Goal: Check status: Check status

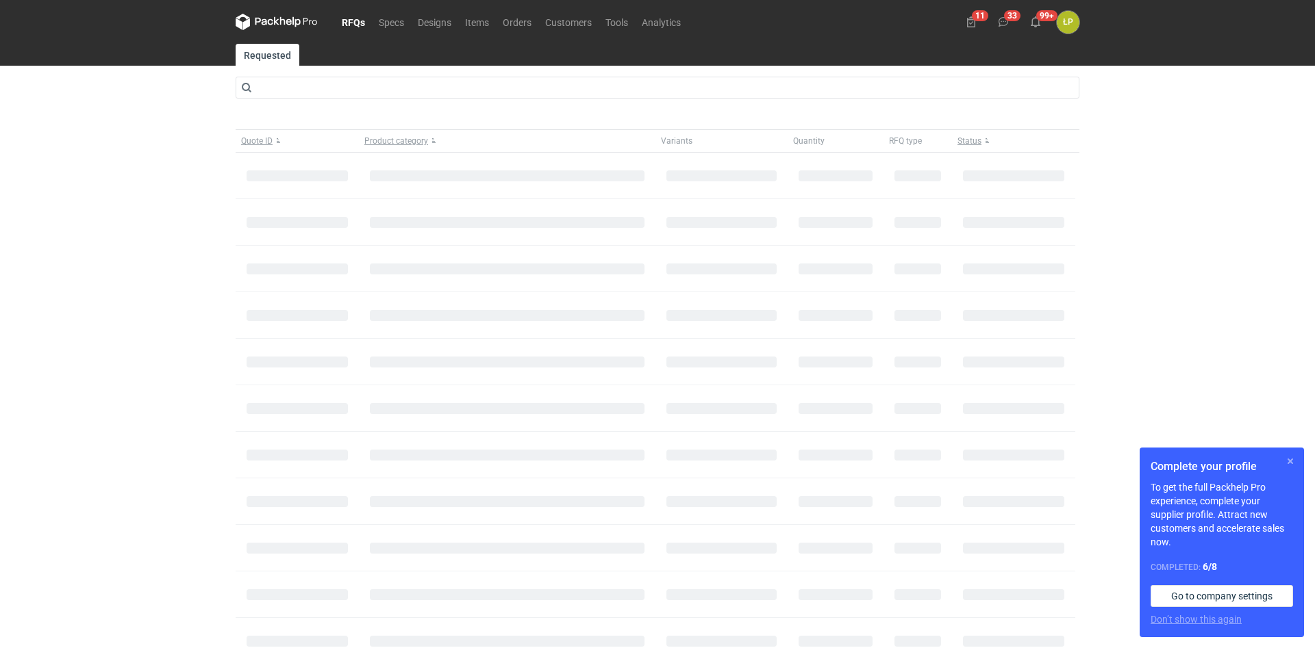
click at [1295, 464] on button "button" at bounding box center [1290, 461] width 16 height 16
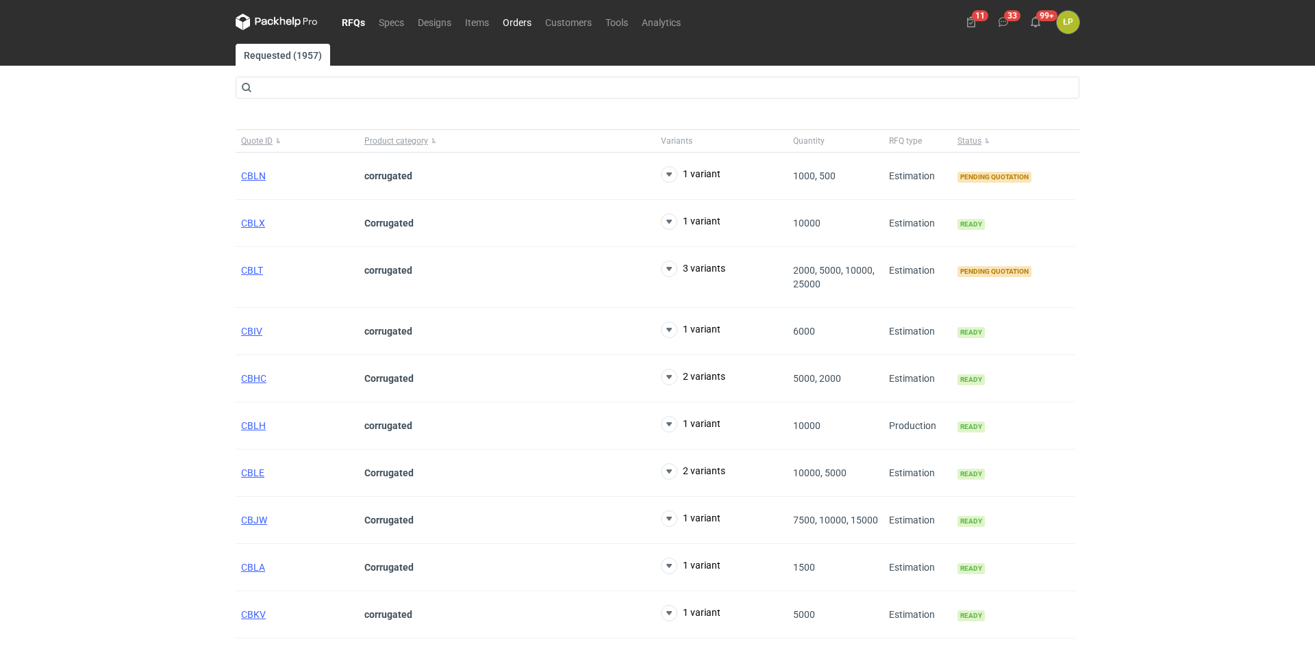
click at [518, 26] on link "Orders" at bounding box center [517, 22] width 42 height 16
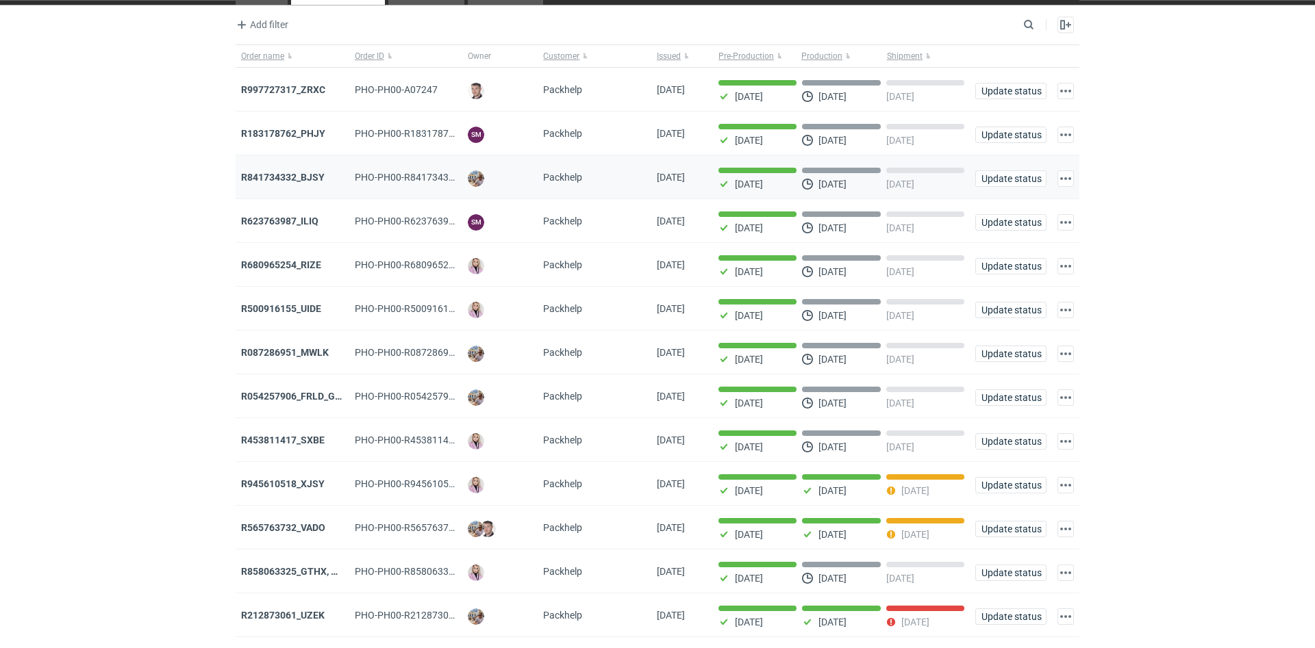
scroll to position [99, 0]
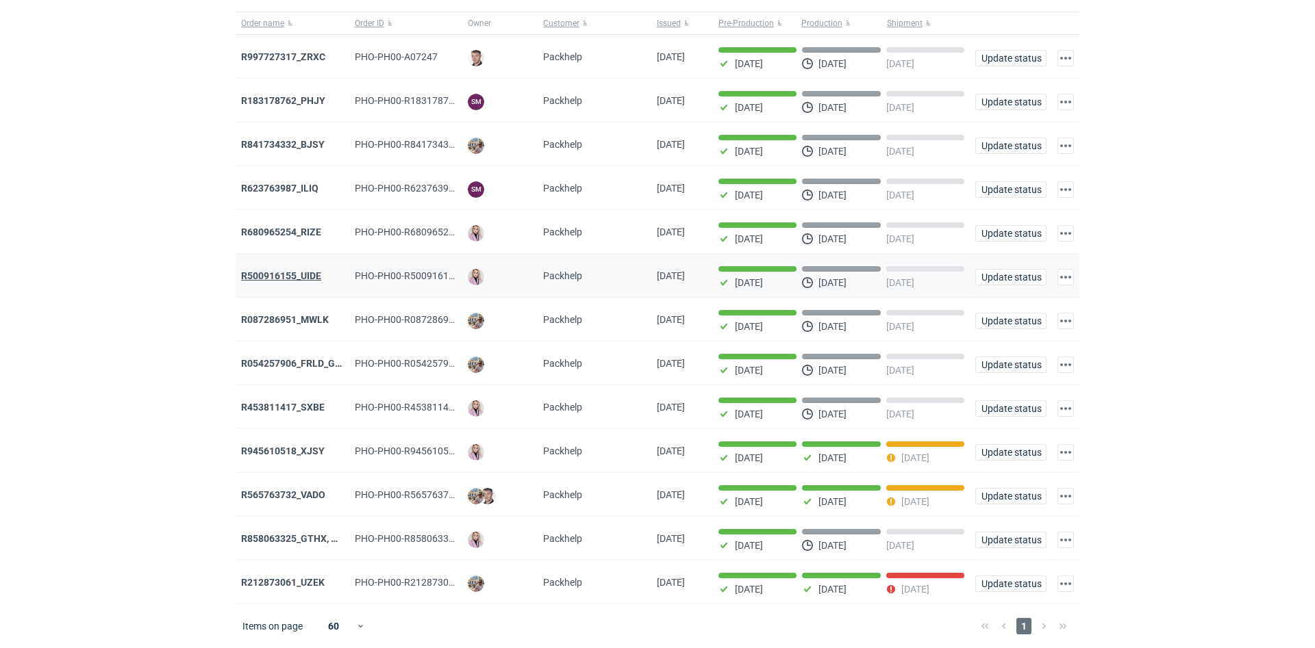
click at [307, 276] on strong "R500916155_UIDE" at bounding box center [281, 275] width 80 height 11
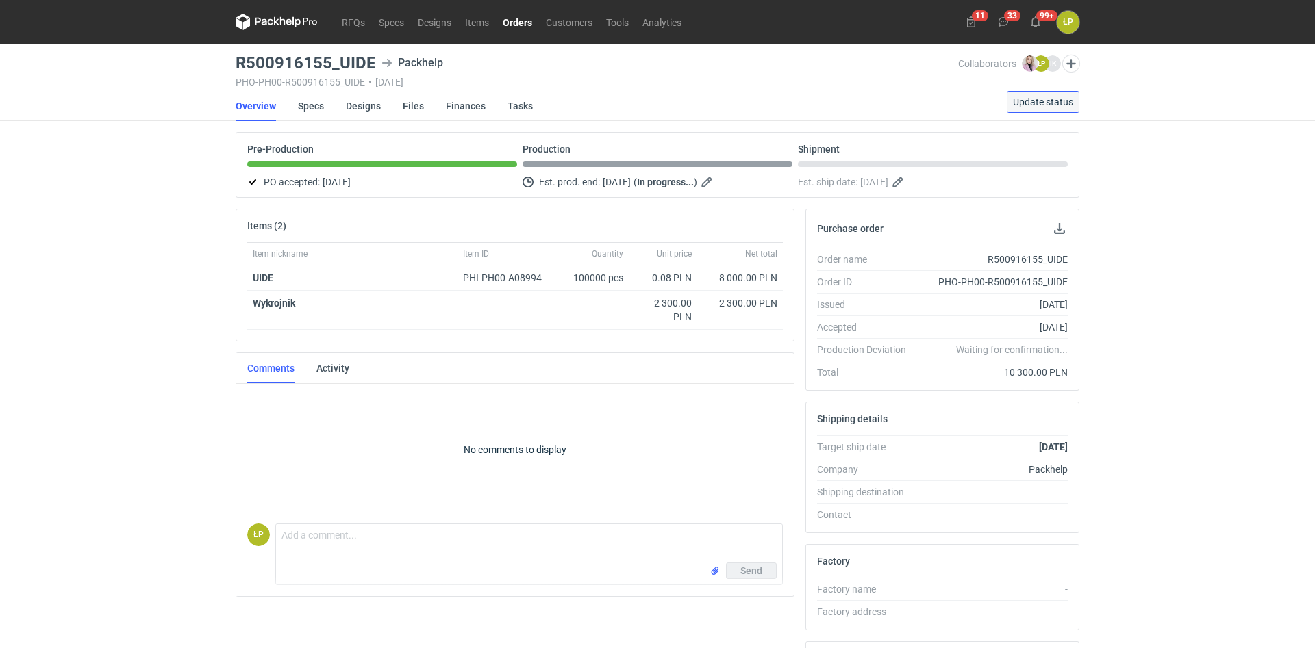
click at [1033, 104] on span "Update status" at bounding box center [1043, 102] width 60 height 10
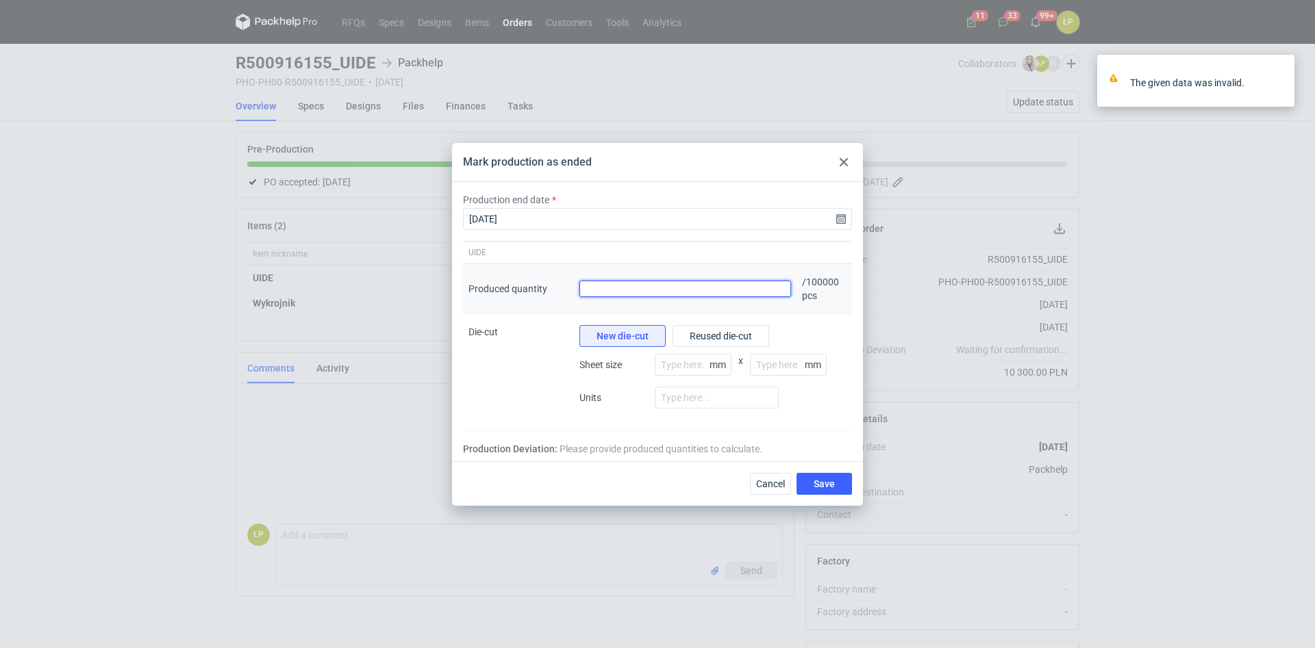
click at [682, 293] on input "Produced quantity" at bounding box center [685, 289] width 212 height 16
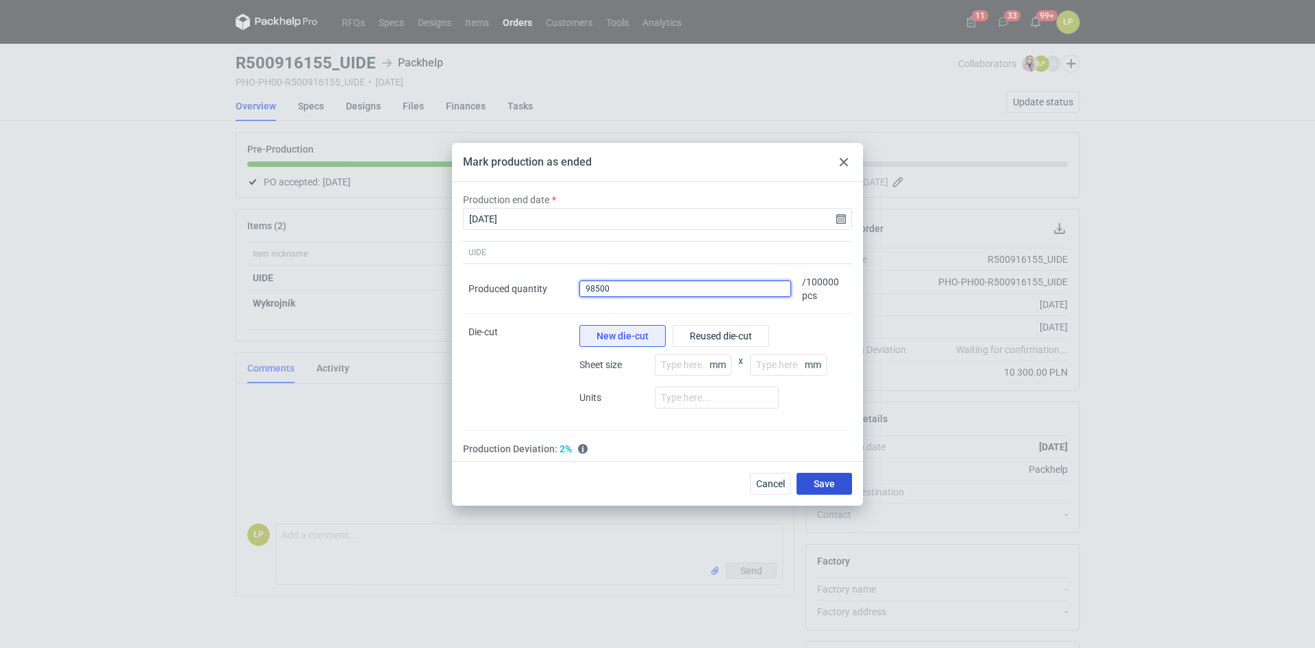
type input "98500"
click at [804, 483] on button "Save" at bounding box center [823, 484] width 55 height 22
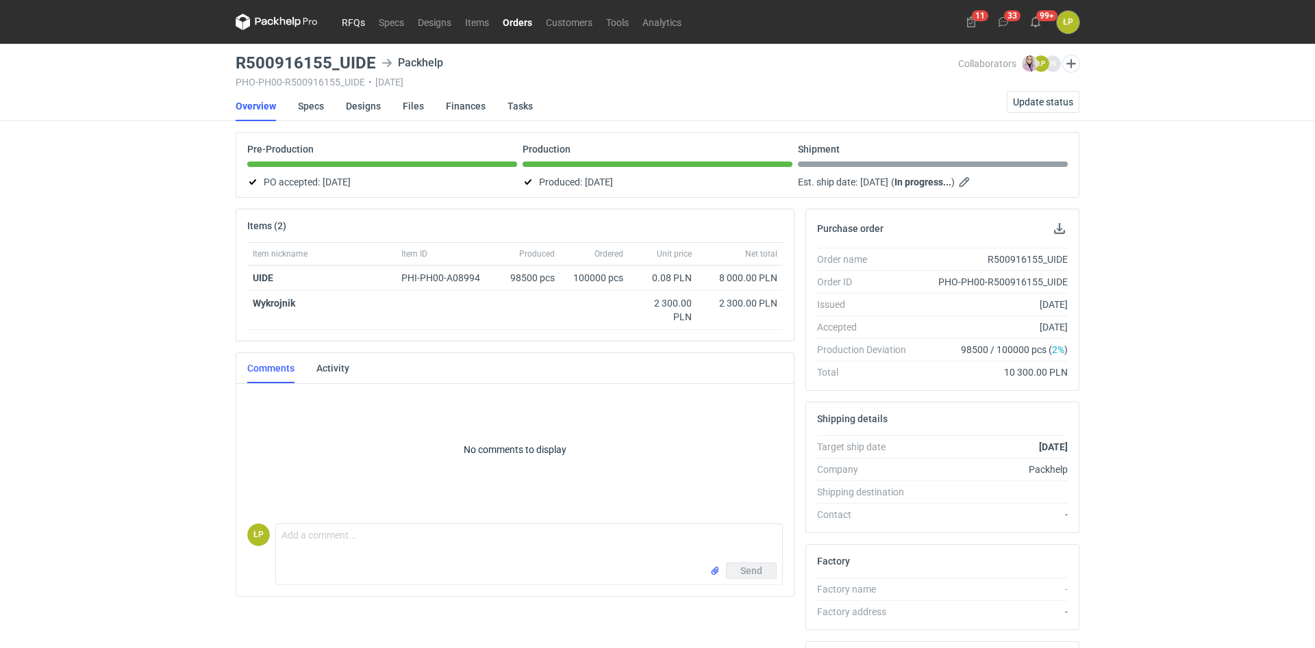
click at [364, 19] on link "RFQs" at bounding box center [353, 22] width 37 height 16
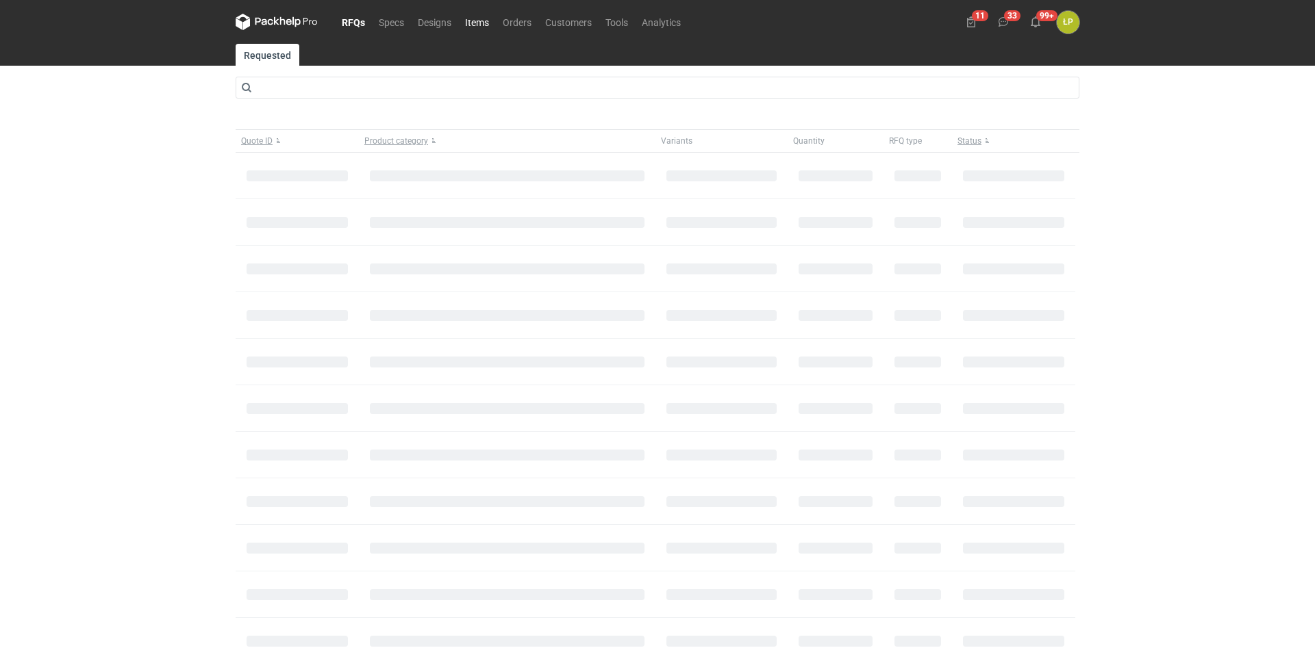
click at [466, 20] on link "Items" at bounding box center [477, 22] width 38 height 16
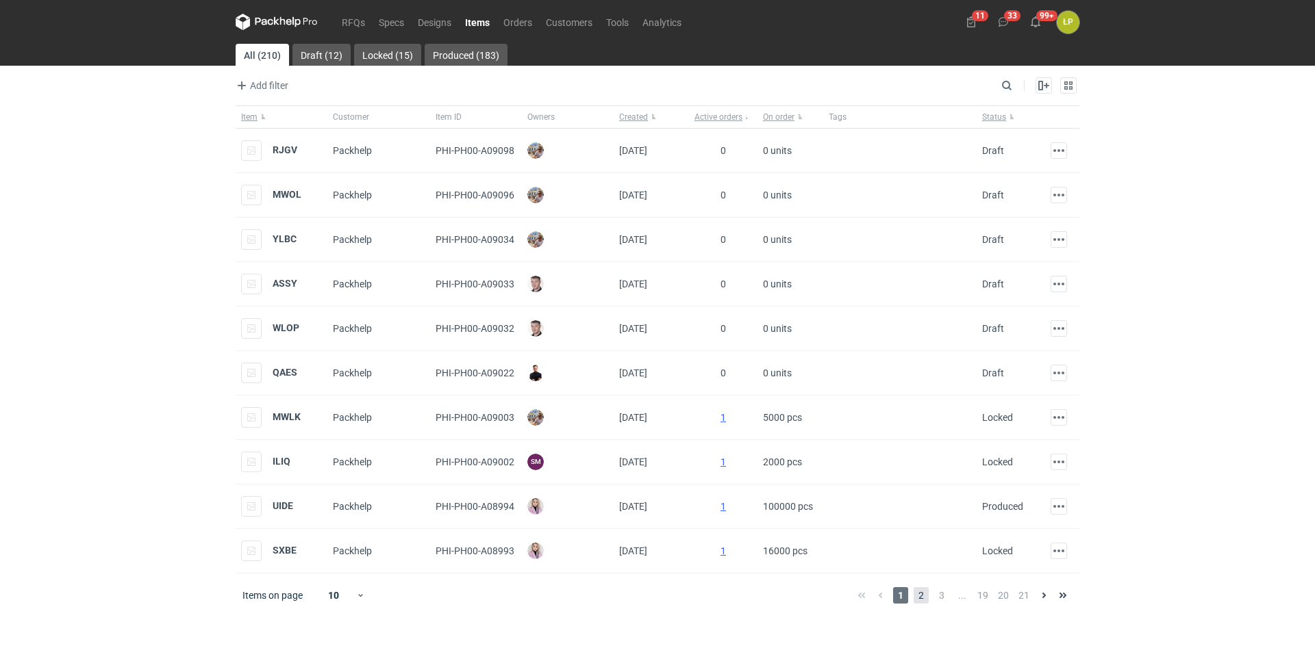
click at [928, 590] on span "2" at bounding box center [920, 595] width 15 height 16
click at [941, 598] on span "3" at bounding box center [941, 595] width 15 height 16
click at [965, 600] on span "4" at bounding box center [961, 595] width 15 height 16
click at [358, 18] on link "RFQs" at bounding box center [353, 22] width 37 height 16
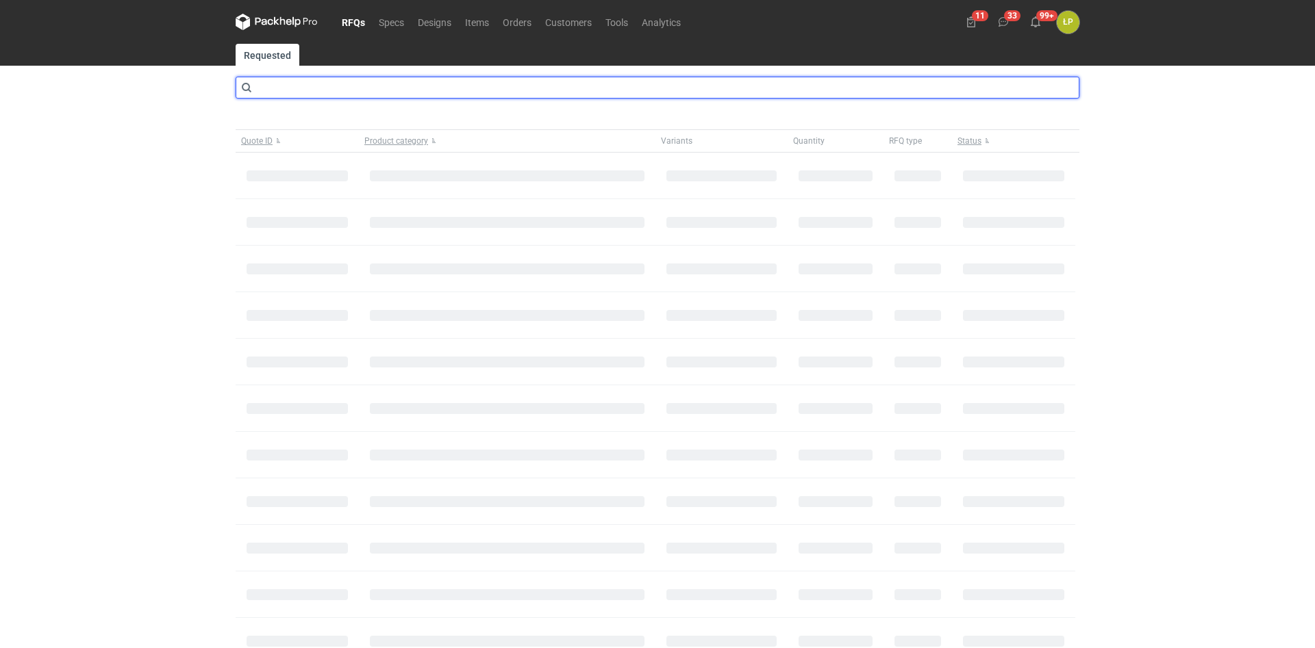
click at [366, 81] on input "text" at bounding box center [658, 88] width 844 height 22
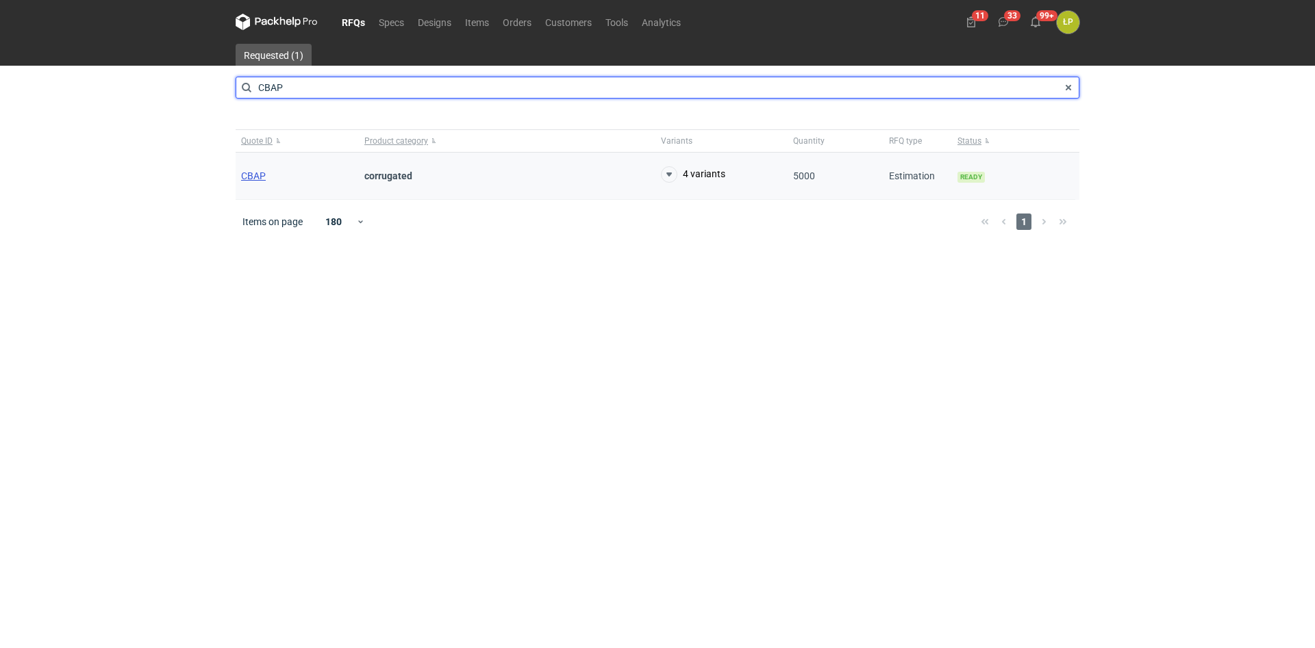
type input "CBAP"
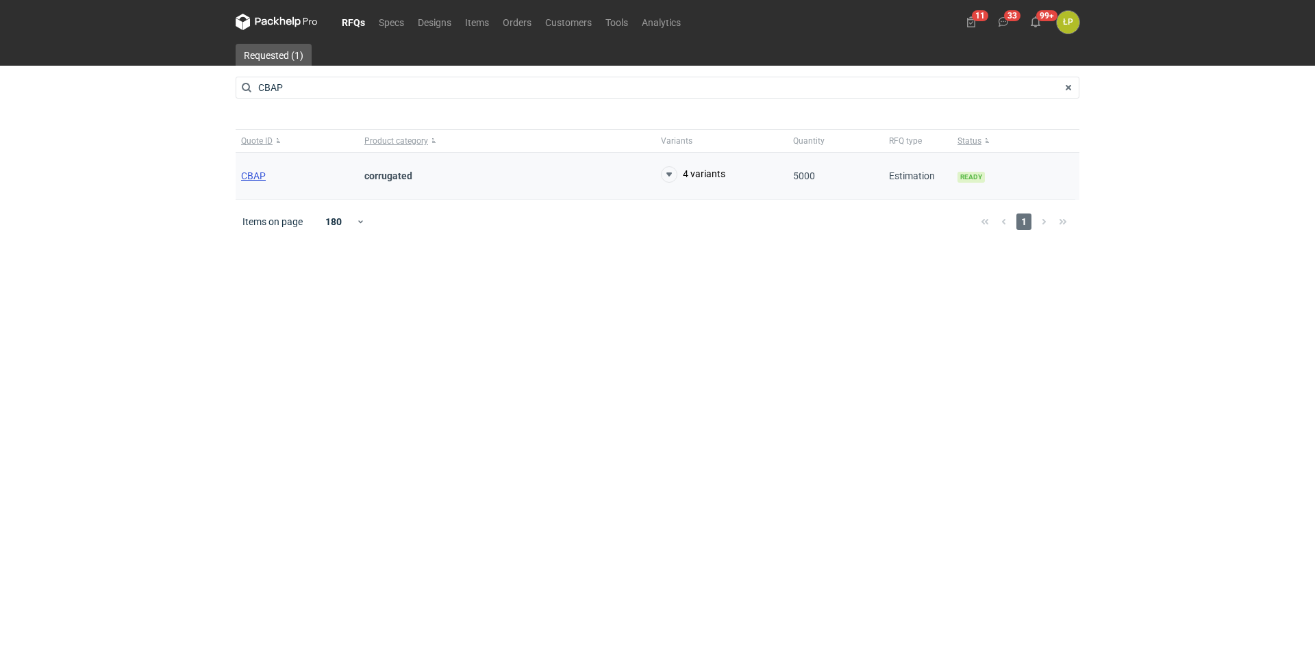
click at [253, 173] on span "CBAP" at bounding box center [253, 175] width 25 height 11
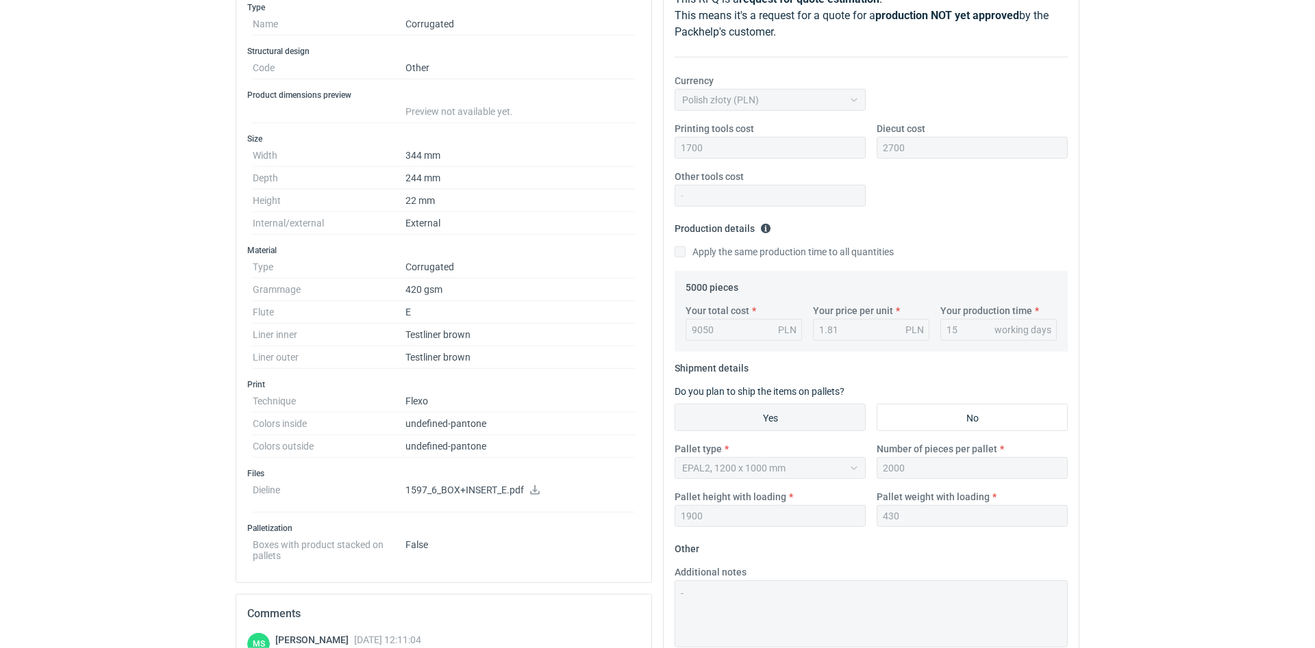
scroll to position [14, 0]
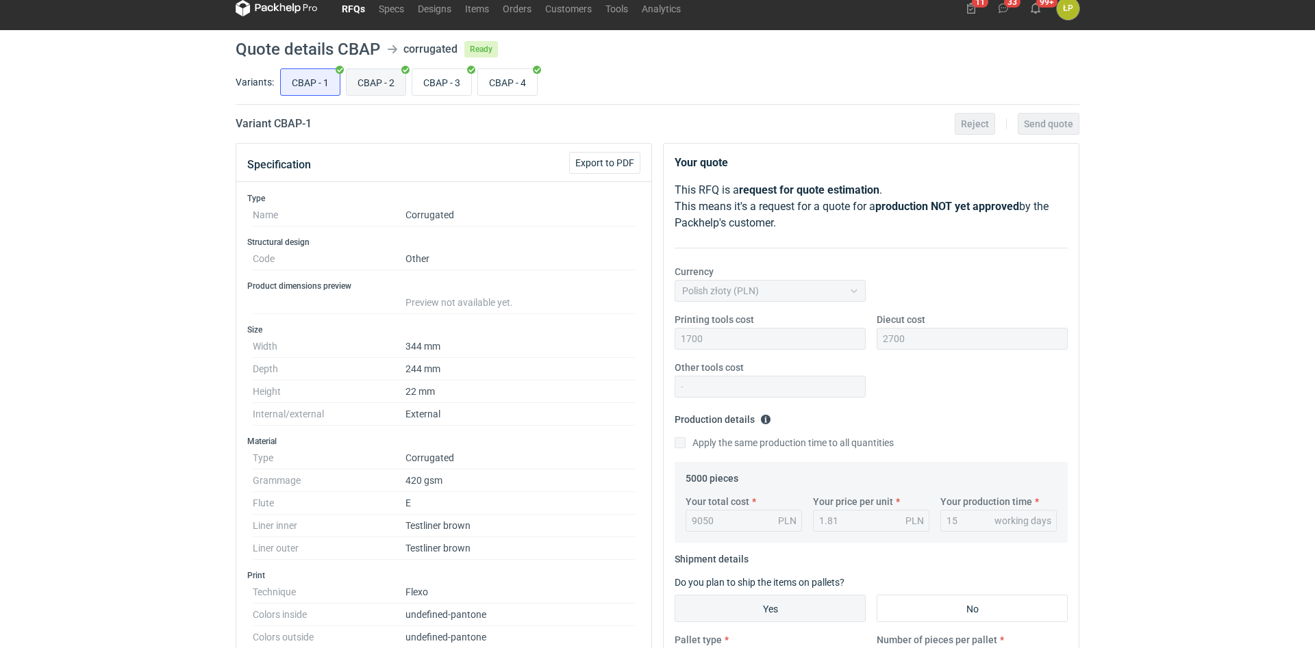
click at [367, 81] on input "CBAP - 2" at bounding box center [375, 82] width 59 height 26
radio input "true"
click at [433, 74] on input "CBAP - 3" at bounding box center [441, 82] width 59 height 26
radio input "true"
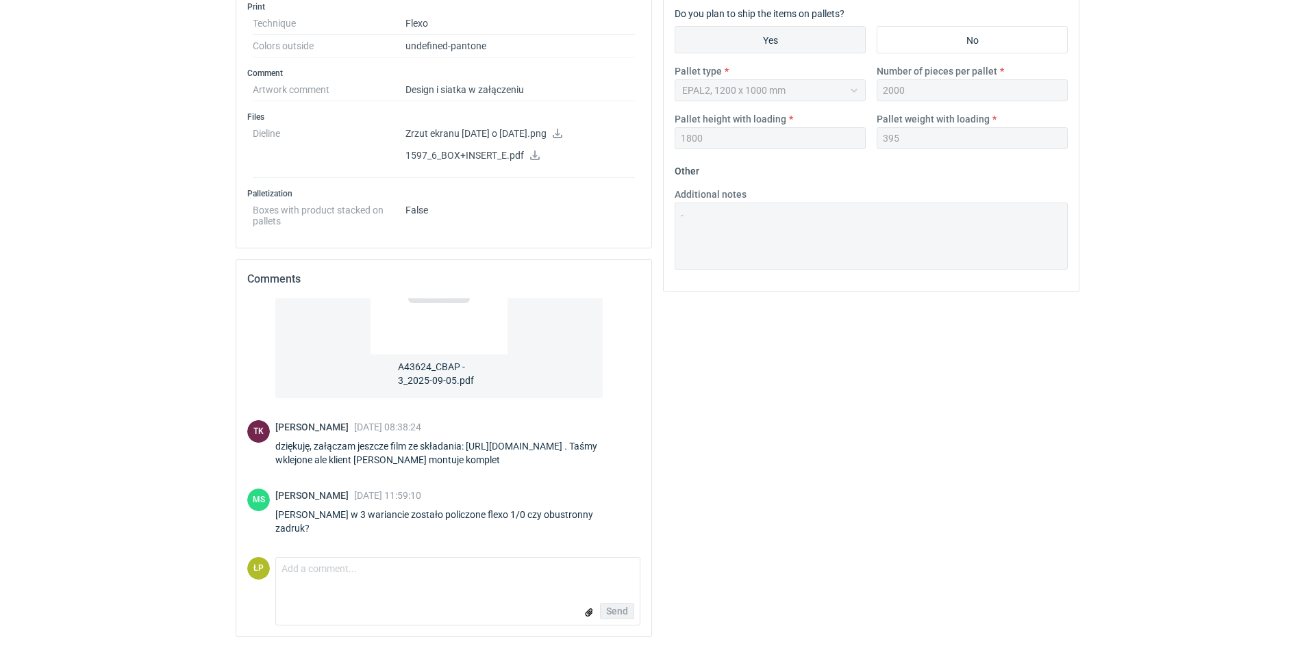
scroll to position [321, 0]
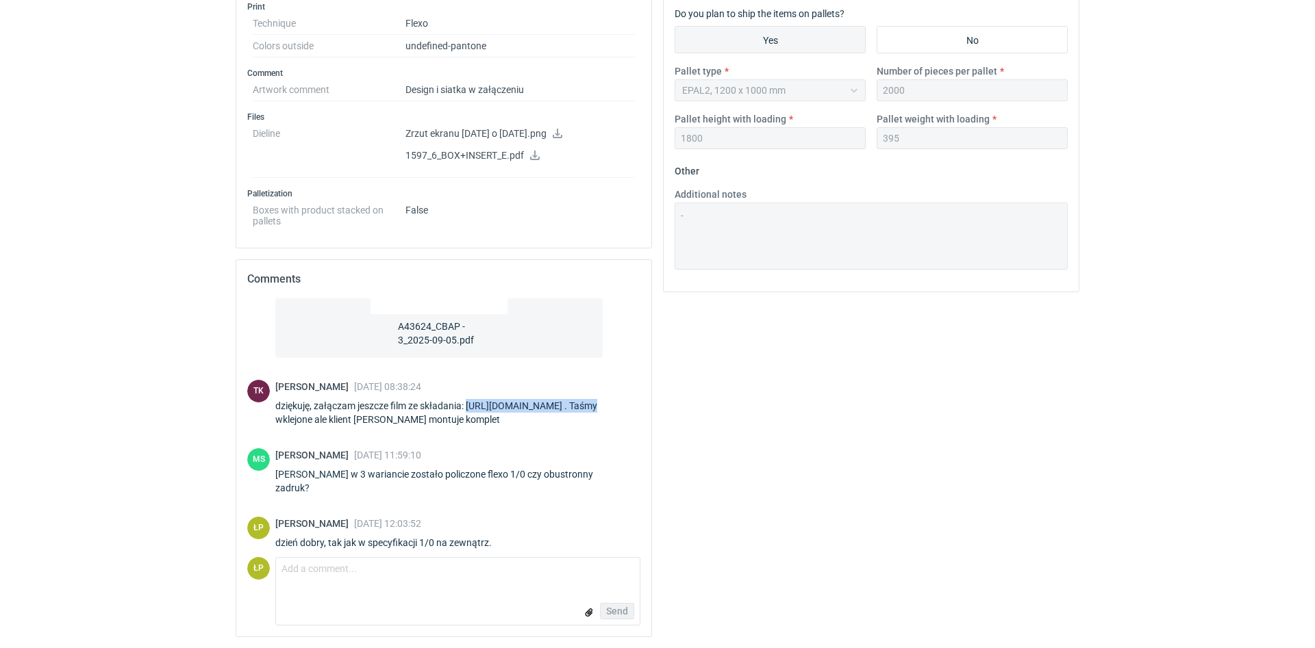
drag, startPoint x: 469, startPoint y: 406, endPoint x: 581, endPoint y: 411, distance: 111.7
click at [581, 411] on div "dziękuję, załączam jeszcze film ze składania: [URL][DOMAIN_NAME] . Taśmy wklejo…" at bounding box center [457, 412] width 365 height 27
copy div "[URL][DOMAIN_NAME]"
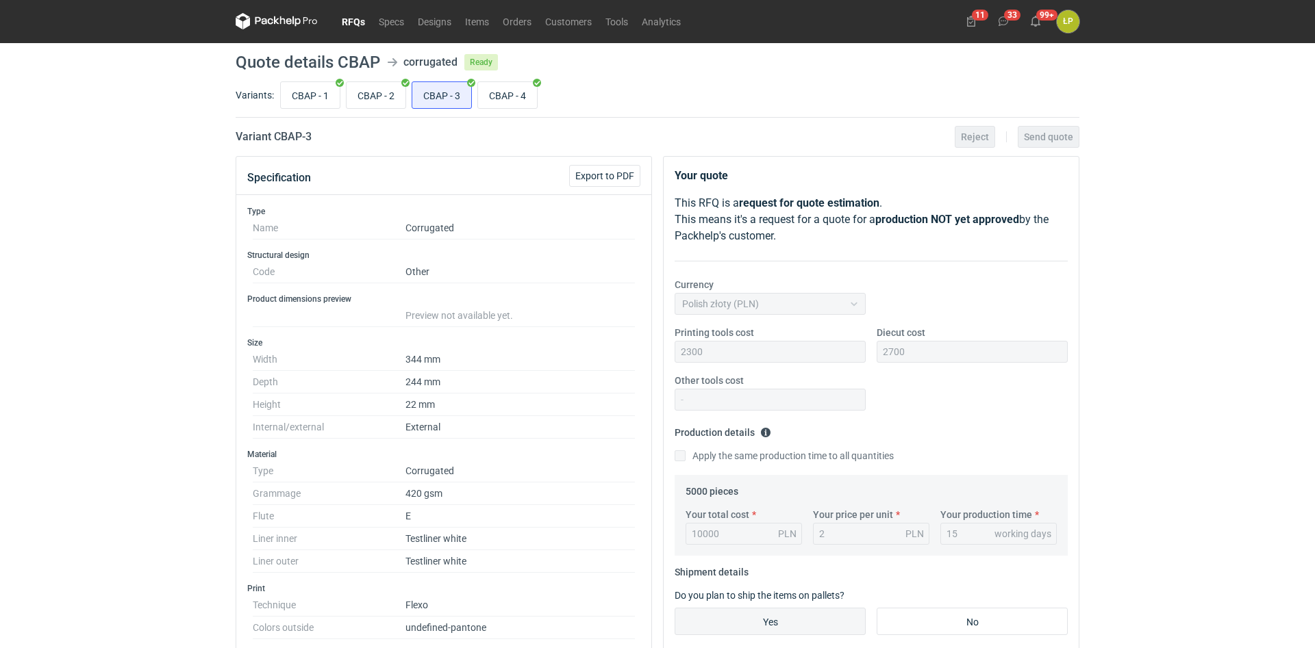
scroll to position [0, 0]
click at [481, 96] on input "CBAP - 4" at bounding box center [507, 96] width 59 height 26
radio input "true"
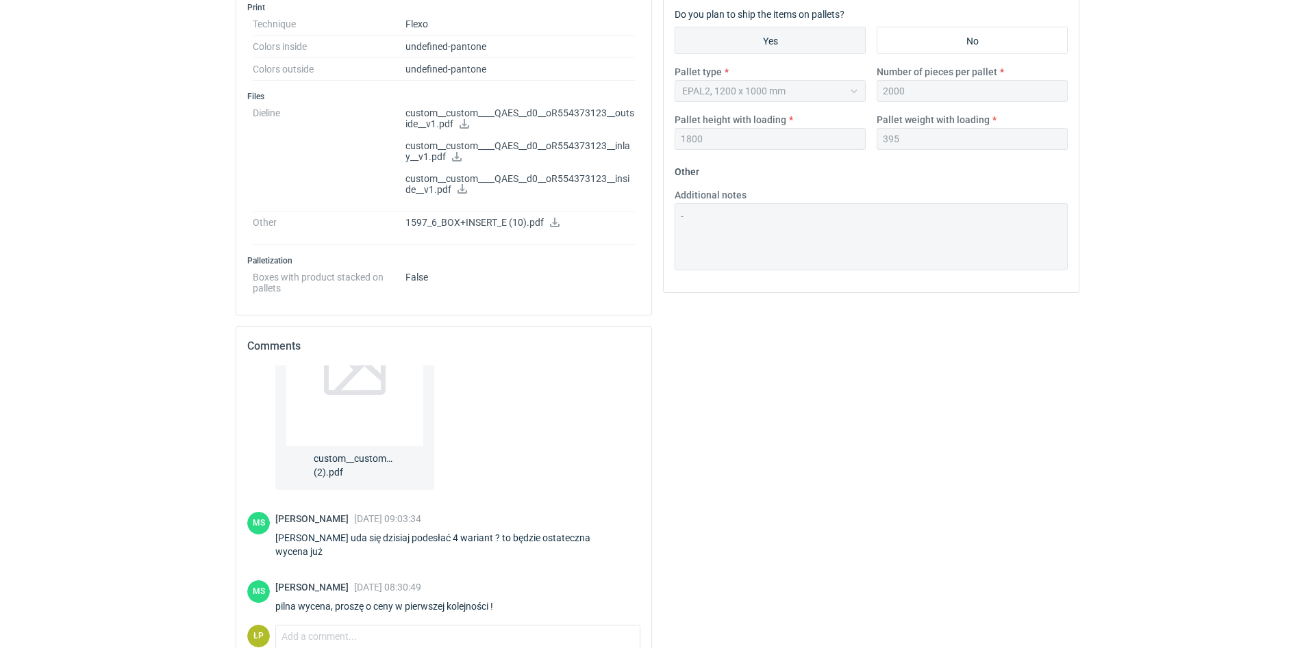
scroll to position [592, 0]
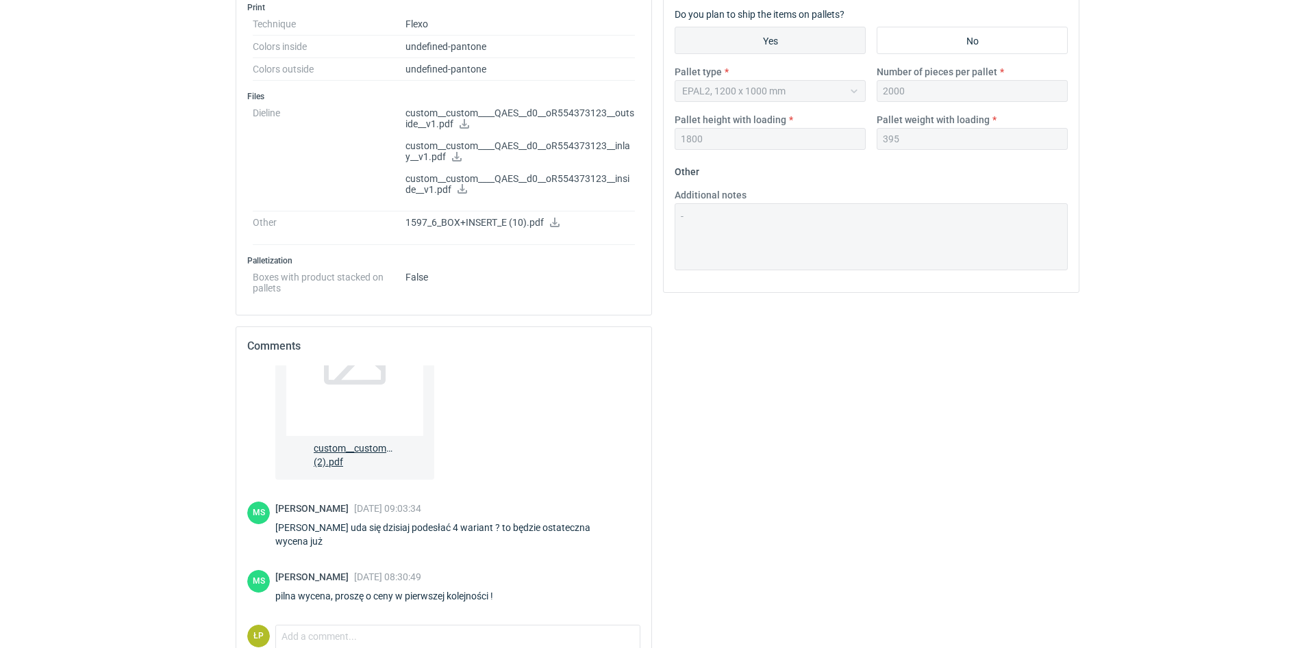
click at [359, 409] on div at bounding box center [354, 354] width 137 height 164
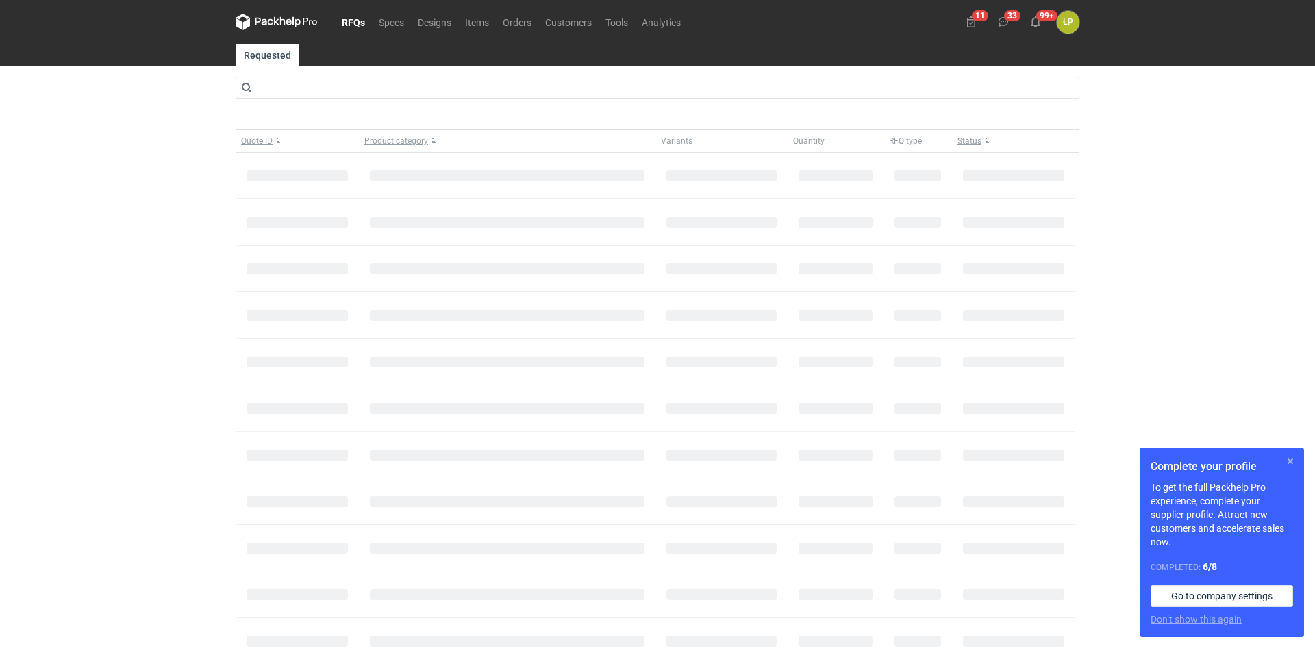
click at [1295, 459] on button "button" at bounding box center [1290, 461] width 16 height 16
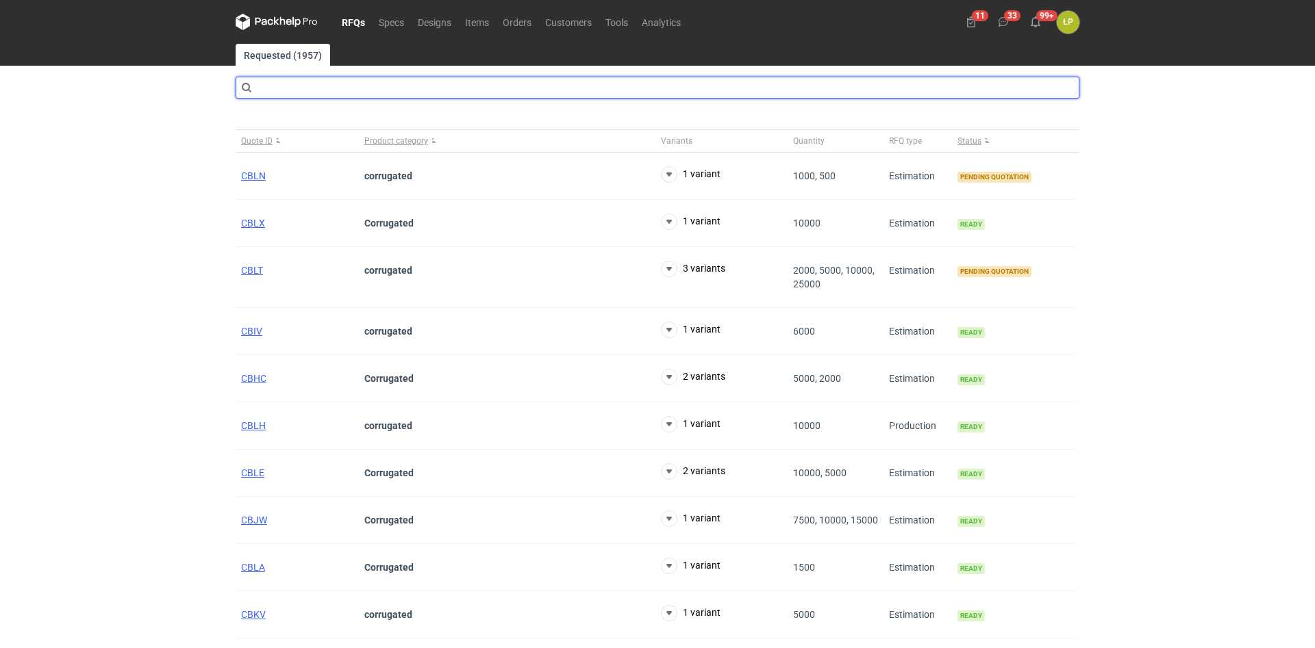
click at [409, 85] on input "text" at bounding box center [658, 88] width 844 height 22
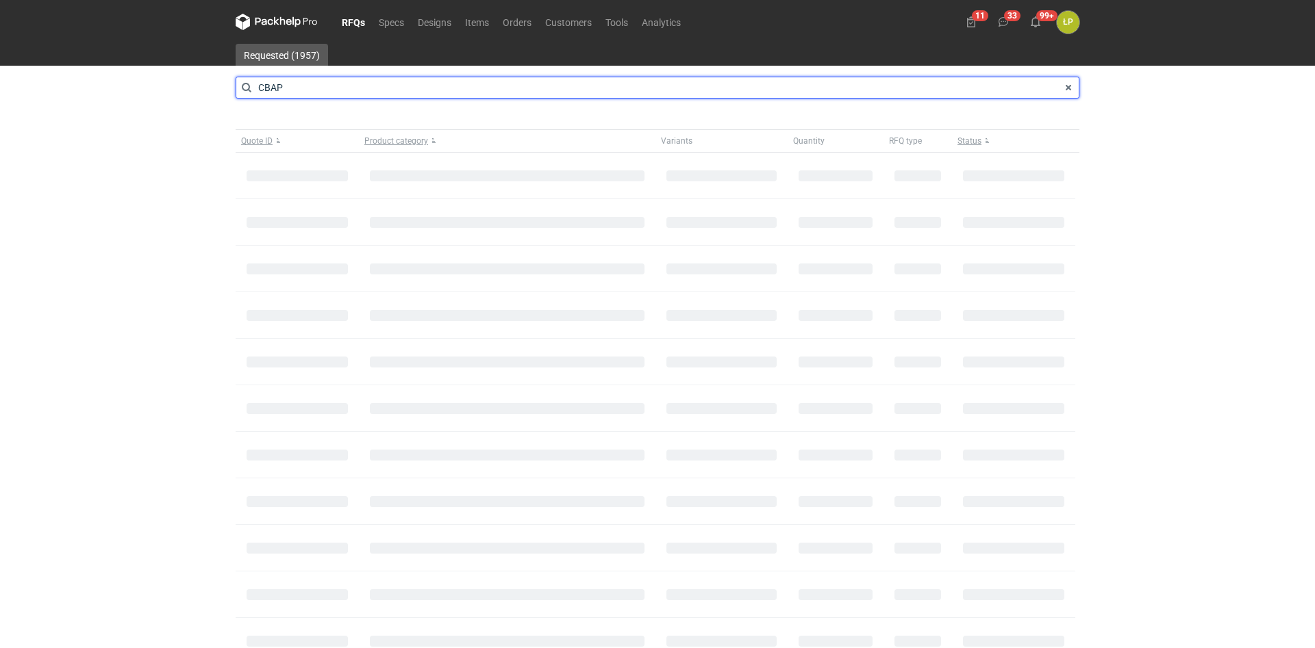
type input "CBAP"
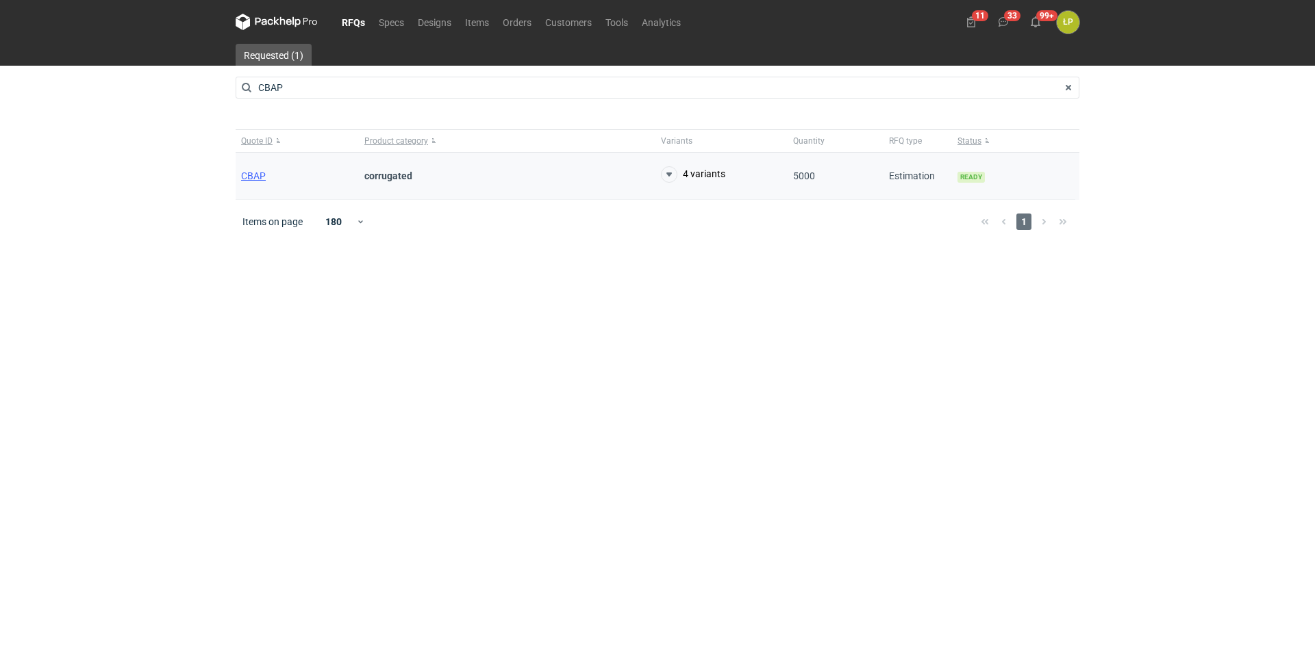
click at [266, 174] on div "CBAP" at bounding box center [297, 176] width 123 height 47
click at [262, 175] on span "CBAP" at bounding box center [253, 175] width 25 height 11
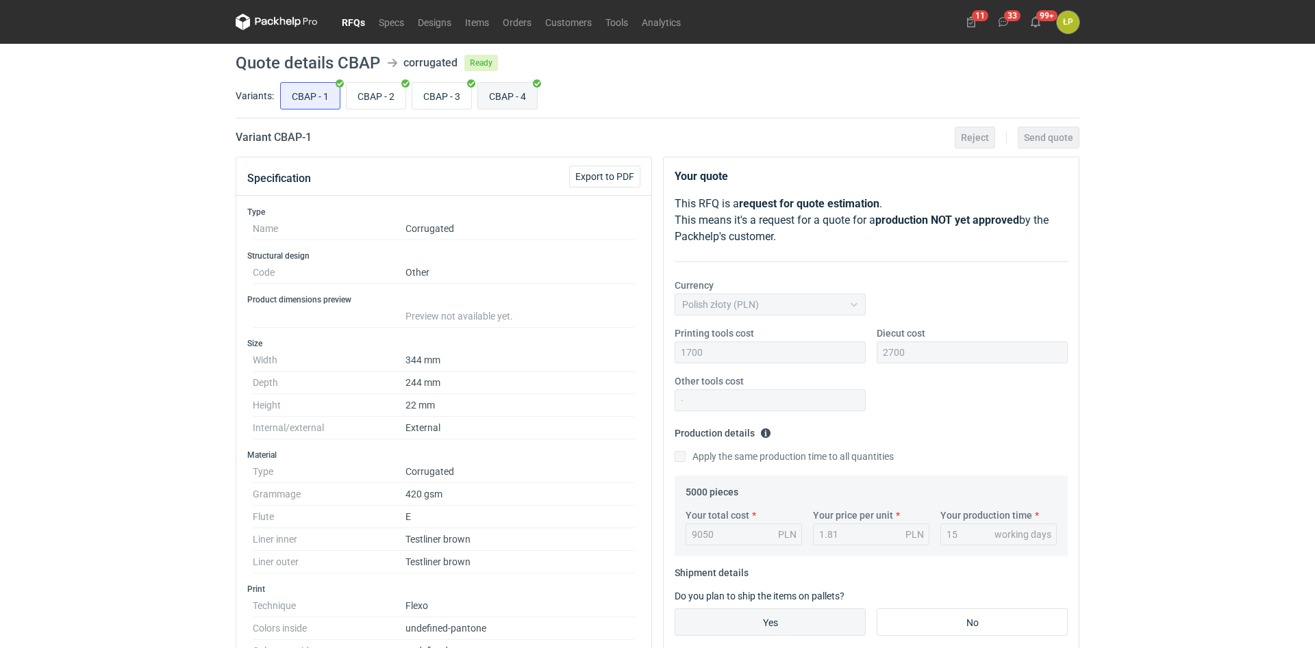
click at [494, 99] on input "CBAP - 4" at bounding box center [507, 96] width 59 height 26
radio input "true"
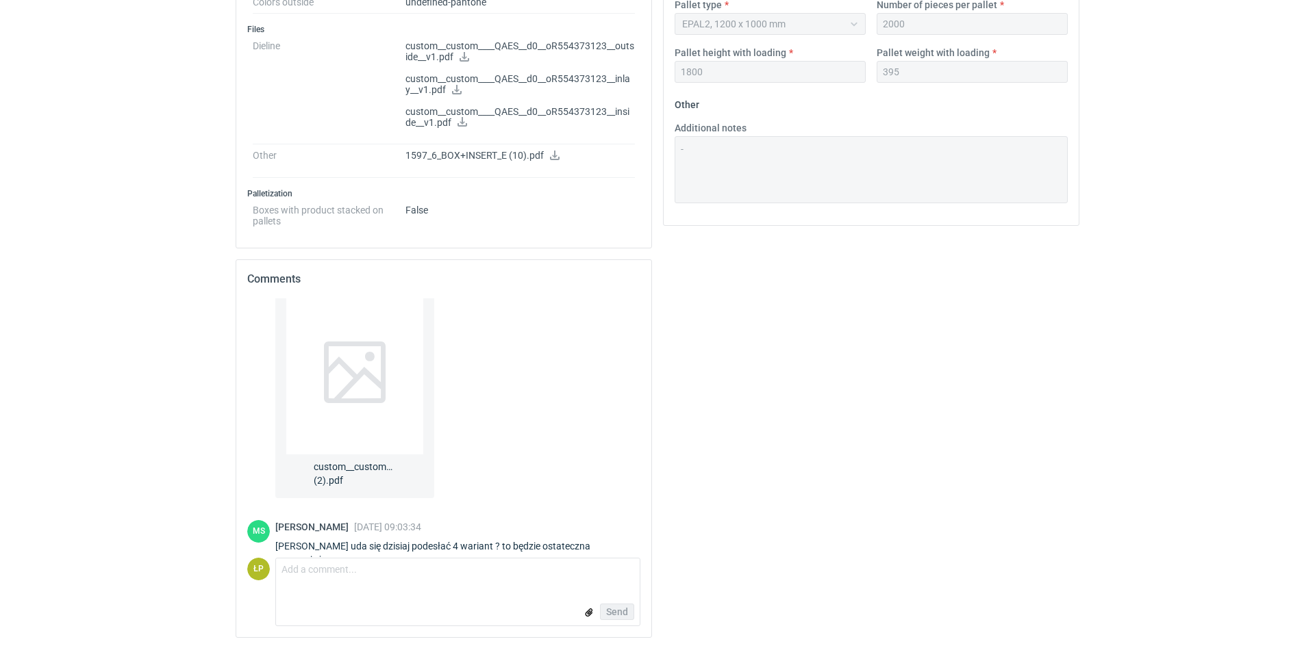
scroll to position [592, 0]
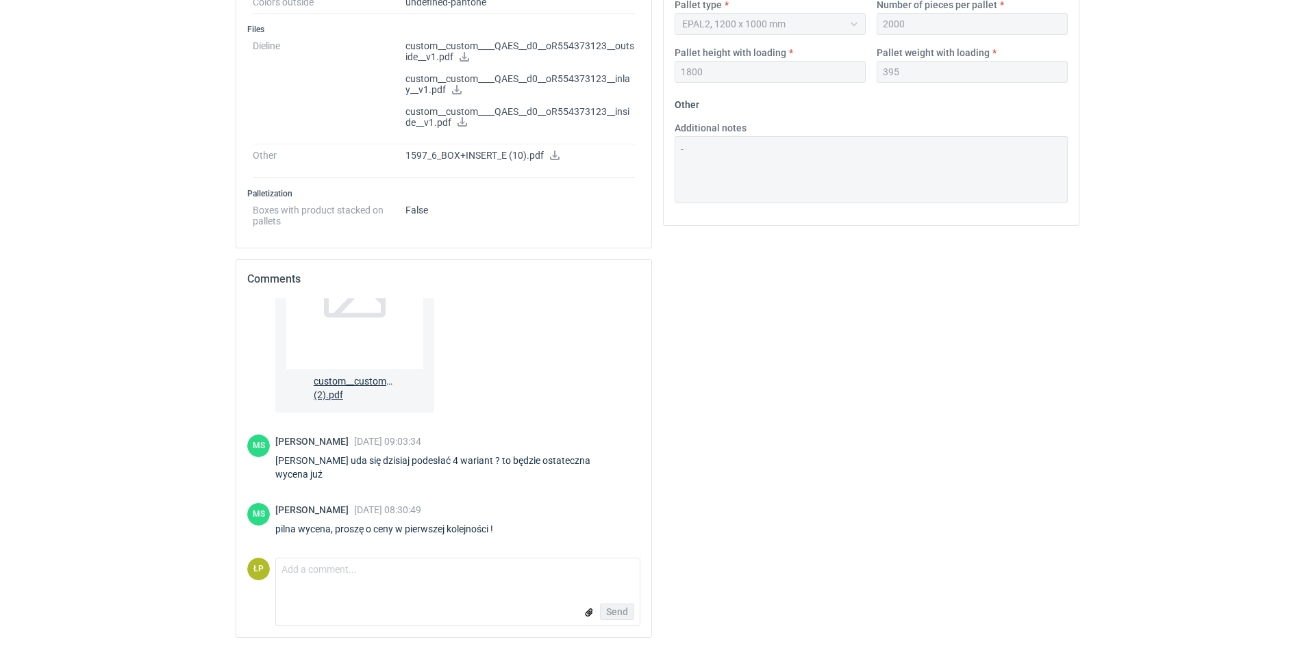
click at [379, 338] on div at bounding box center [354, 287] width 137 height 164
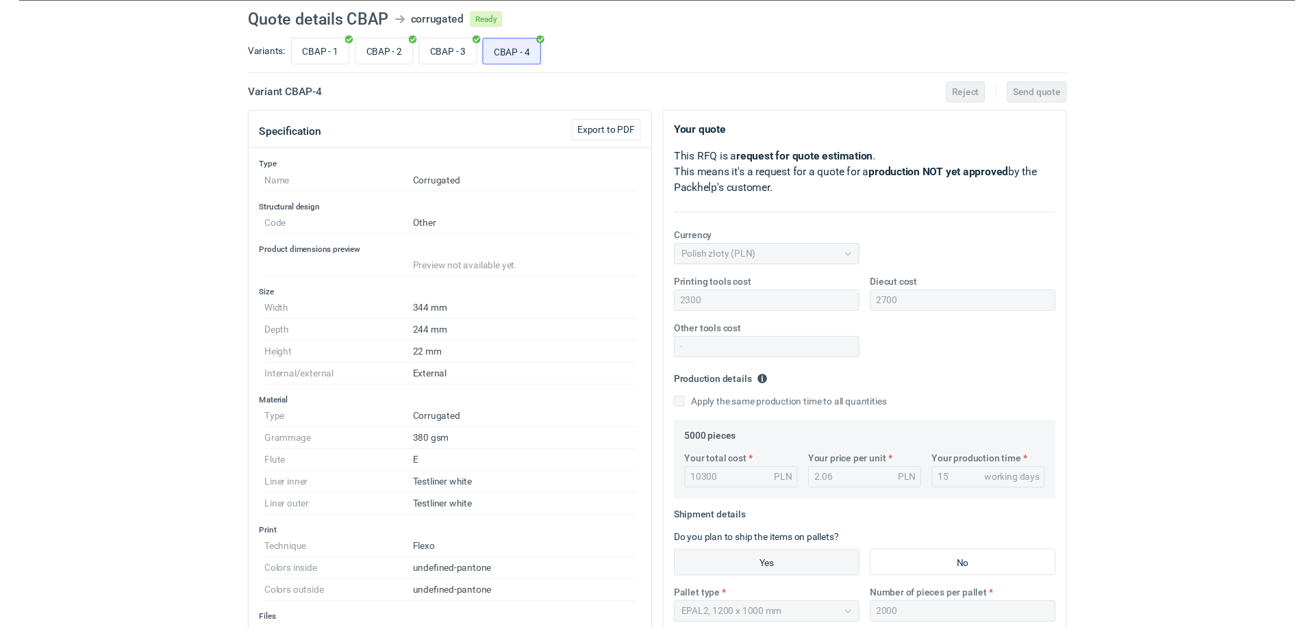
scroll to position [0, 0]
